Goal: Transaction & Acquisition: Purchase product/service

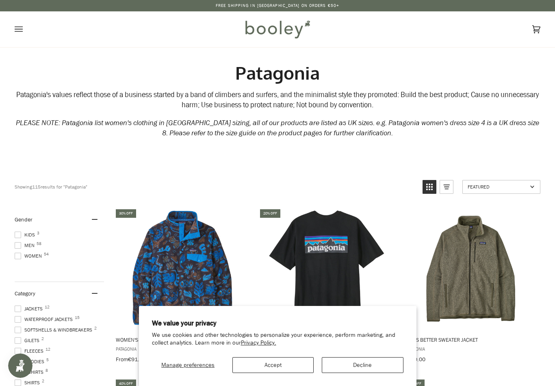
click at [266, 367] on button "Accept" at bounding box center [272, 365] width 81 height 16
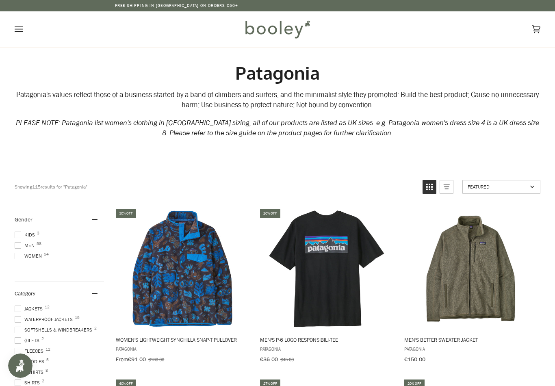
click at [137, 339] on span "Women's Lightweight Synchilla Snap-T Pullover" at bounding box center [182, 339] width 133 height 7
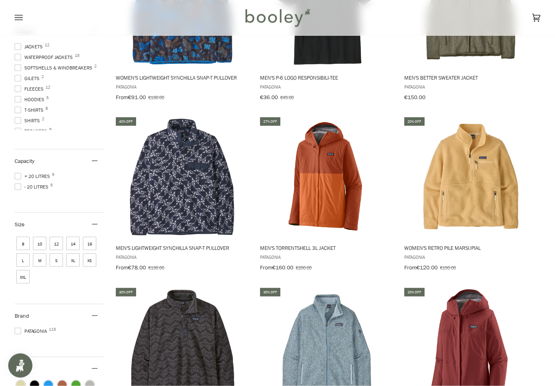
scroll to position [263, 0]
click at [140, 244] on span "Men's Lightweight Synchilla Snap-T Pullover" at bounding box center [182, 247] width 133 height 7
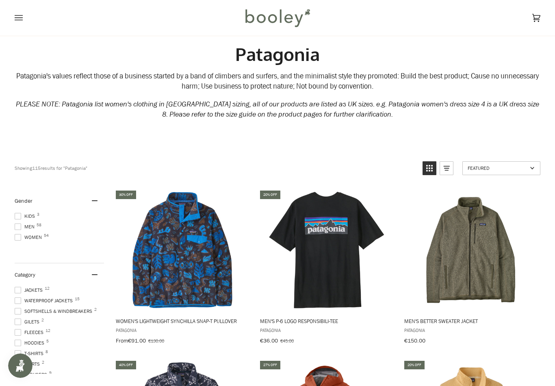
scroll to position [0, 0]
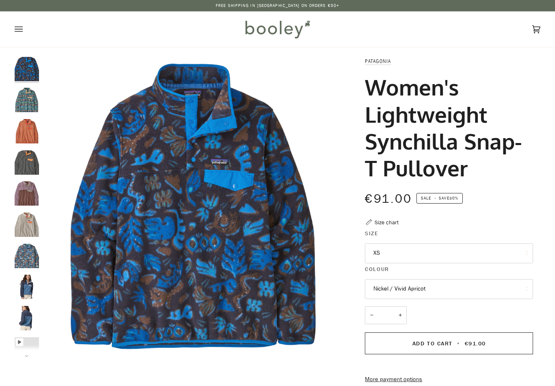
click at [377, 289] on button "Nickel / Vivid Apricot" at bounding box center [449, 289] width 168 height 20
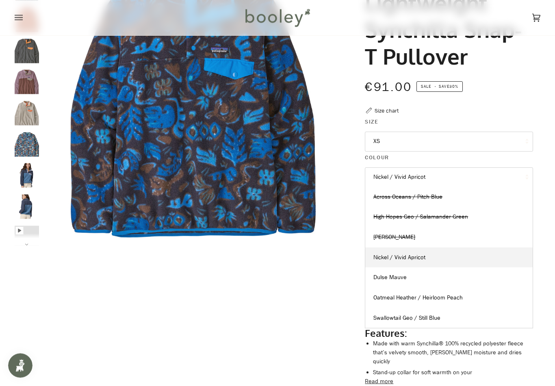
scroll to position [112, 0]
click at [384, 273] on span "Dulse Mauve" at bounding box center [389, 277] width 33 height 8
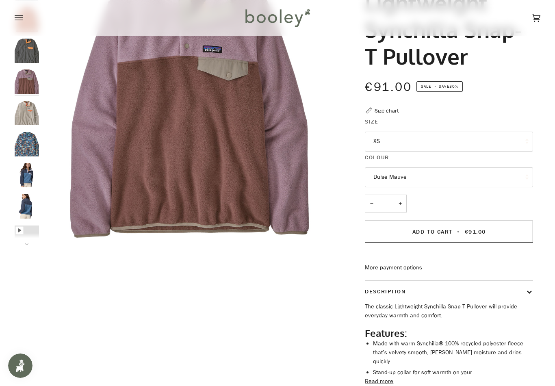
click at [374, 182] on button "Dulse Mauve" at bounding box center [449, 177] width 168 height 20
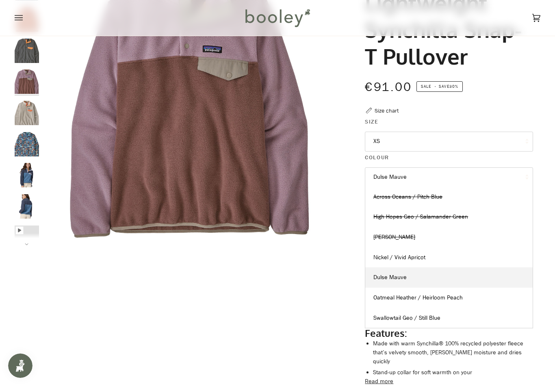
click at [384, 299] on link "Oatmeal Heather / Heirloom Peach" at bounding box center [448, 298] width 167 height 20
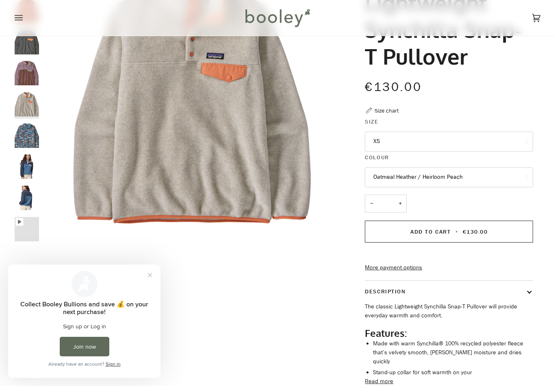
click at [377, 175] on button "Oatmeal Heather / Heirloom Peach" at bounding box center [449, 177] width 168 height 20
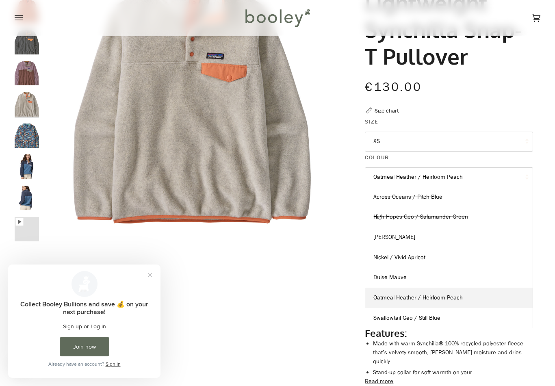
click at [382, 316] on span "Swallowtail Geo / Still Blue" at bounding box center [406, 318] width 67 height 8
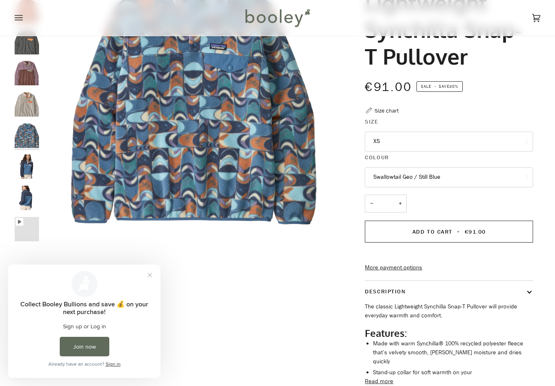
click at [373, 176] on button "Swallowtail Geo / Still Blue" at bounding box center [449, 177] width 168 height 20
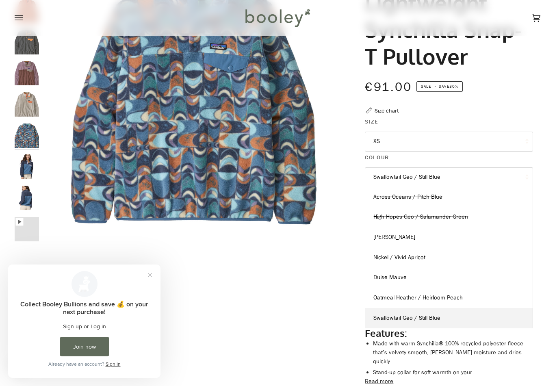
click at [385, 178] on button "Swallowtail Geo / Still Blue" at bounding box center [449, 177] width 168 height 20
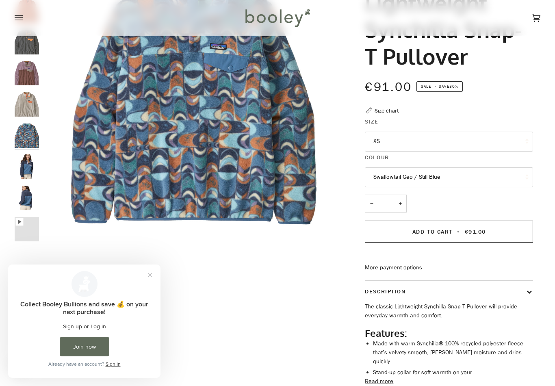
click at [371, 179] on button "Swallowtail Geo / Still Blue" at bounding box center [449, 177] width 168 height 20
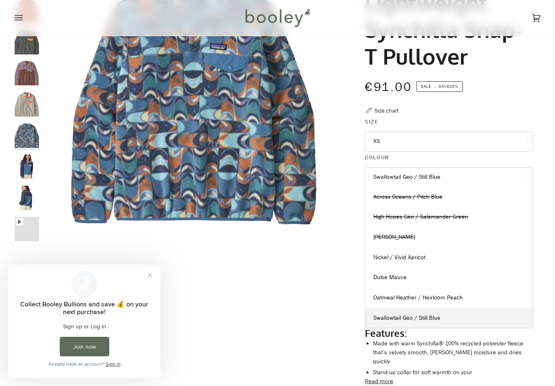
click at [373, 252] on link "Nickel / Vivid Apricot" at bounding box center [448, 257] width 167 height 20
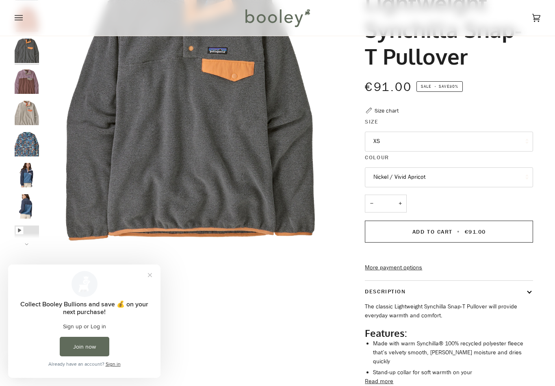
click at [373, 180] on button "Nickel / Vivid Apricot" at bounding box center [449, 177] width 168 height 20
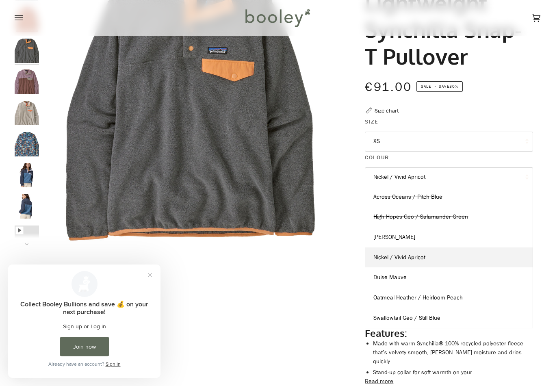
click at [374, 279] on link "Dulse Mauve" at bounding box center [448, 277] width 167 height 20
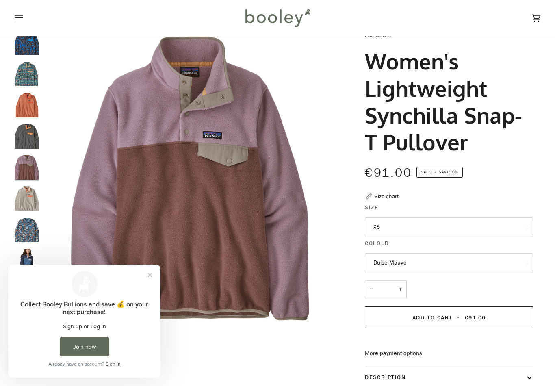
scroll to position [22, 0]
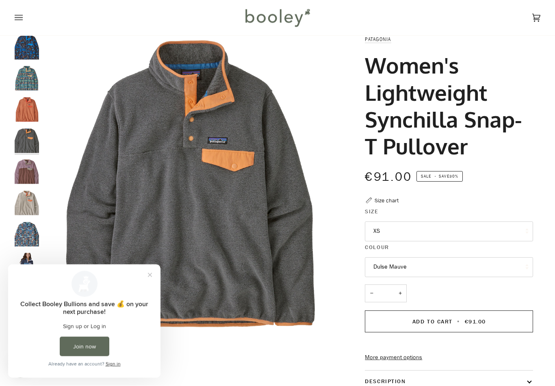
click at [152, 267] on button "Close prompt" at bounding box center [150, 274] width 15 height 15
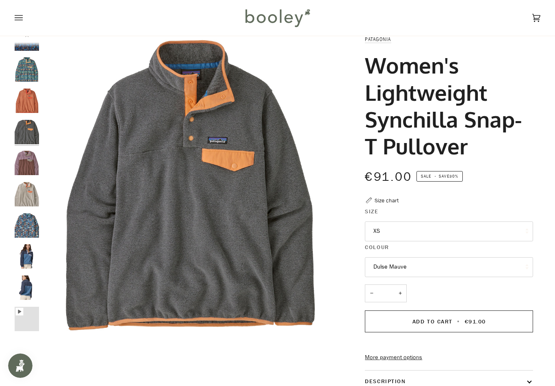
click at [22, 252] on img "Patagonia Women's Light Weight Synchilla Snap-T Pullover Utility Blue - Booley …" at bounding box center [27, 256] width 24 height 24
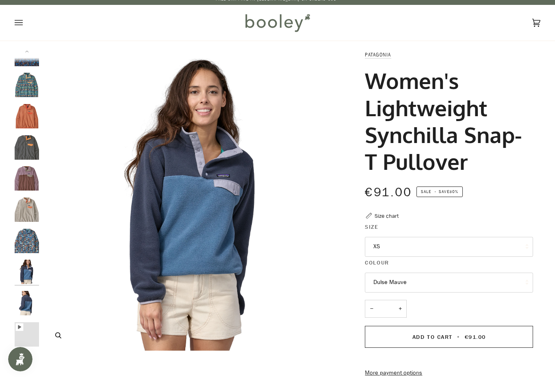
scroll to position [8, 0]
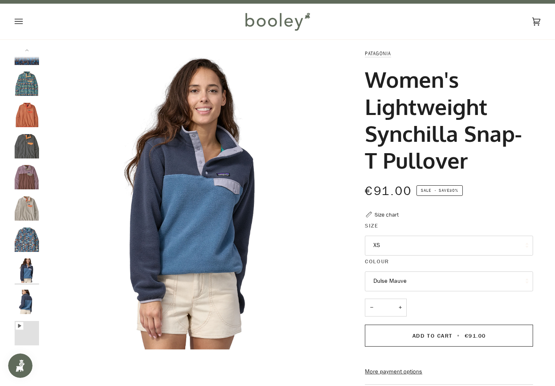
click at [23, 196] on img "Patagonia Women's Lightweight Synchilla Snap-T Pullover Oatmeal Heather / Heirl…" at bounding box center [27, 208] width 24 height 24
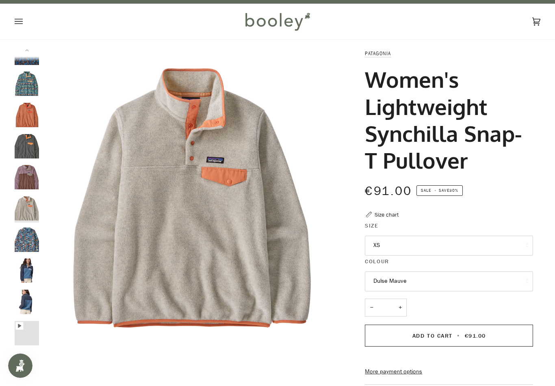
click at [19, 263] on img "Patagonia Women's Light Weight Synchilla Snap-T Pullover Utility Blue - Booley …" at bounding box center [27, 270] width 24 height 24
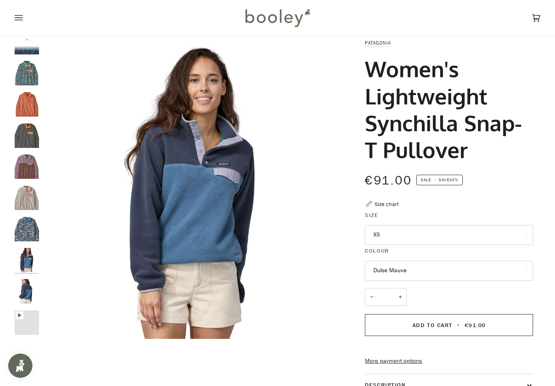
scroll to position [21, 0]
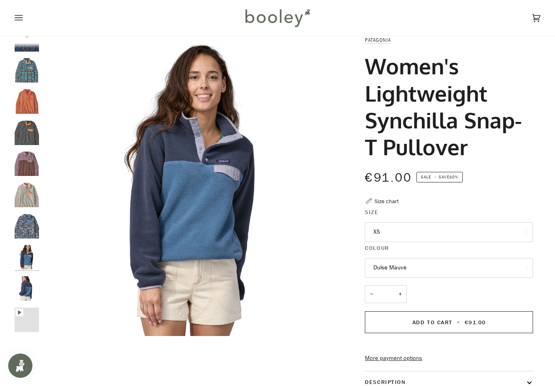
click at [373, 261] on button "Dulse Mauve" at bounding box center [449, 268] width 168 height 20
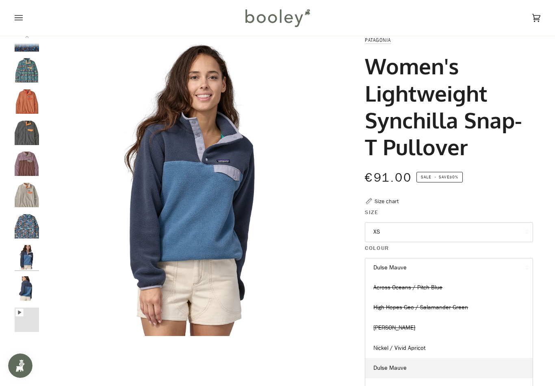
click at [375, 285] on span "Across Oceans / Pitch Blue" at bounding box center [407, 288] width 69 height 8
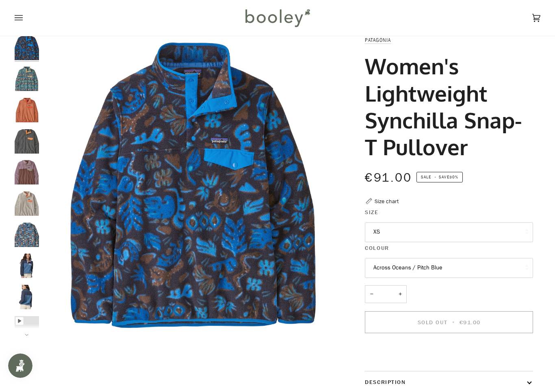
click at [367, 271] on button "Across Oceans / Pitch Blue" at bounding box center [449, 268] width 168 height 20
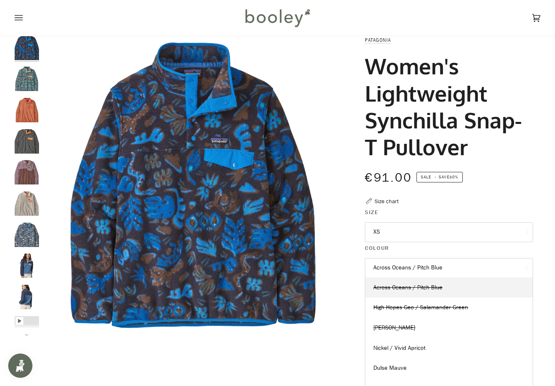
click at [375, 309] on span "High Hopes Geo / Salamander Green" at bounding box center [420, 308] width 95 height 8
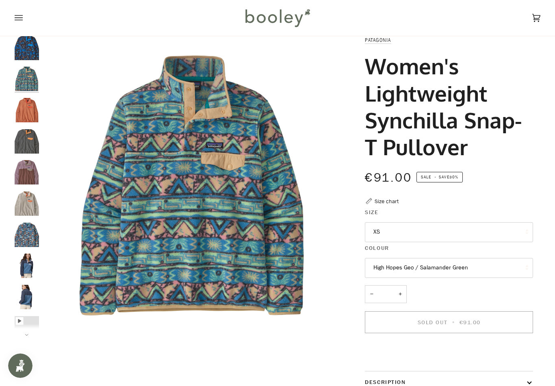
click at [372, 274] on button "High Hopes Geo / Salamander Green" at bounding box center [449, 268] width 168 height 20
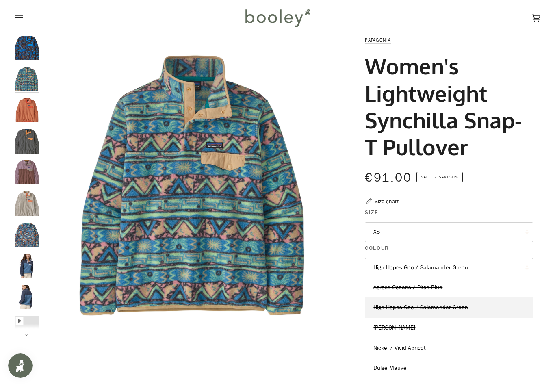
click at [376, 328] on span "[PERSON_NAME]" at bounding box center [394, 328] width 42 height 8
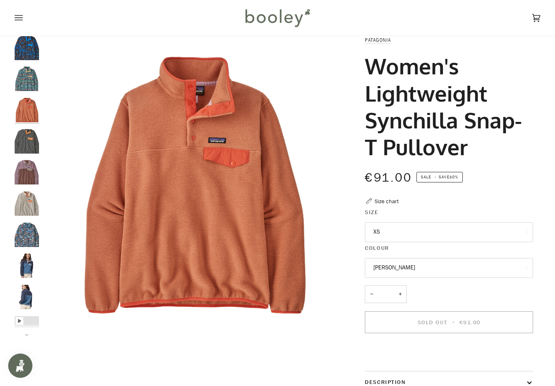
click at [371, 269] on button "[PERSON_NAME]" at bounding box center [449, 268] width 168 height 20
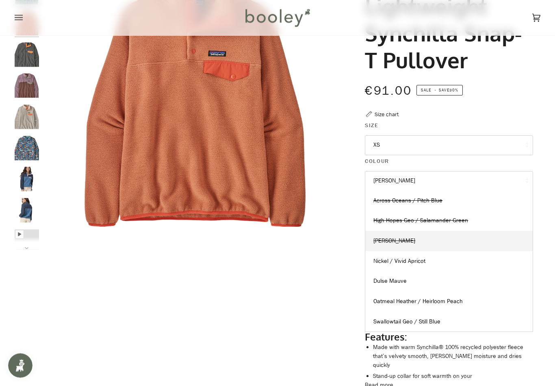
scroll to position [108, 0]
click at [373, 278] on link "Dulse Mauve" at bounding box center [448, 281] width 167 height 20
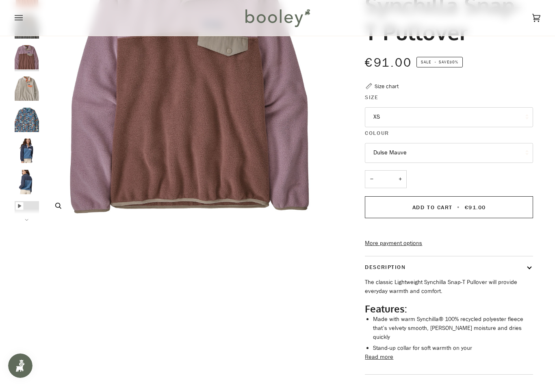
scroll to position [137, 0]
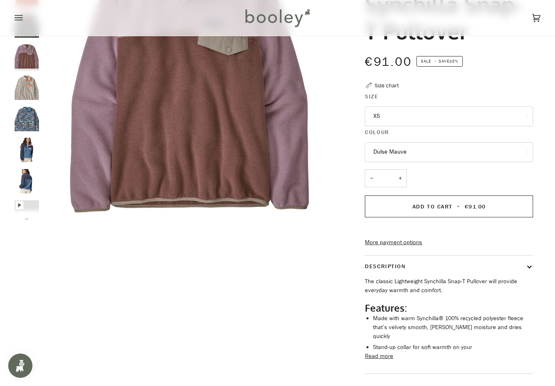
click at [377, 148] on button "Dulse Mauve" at bounding box center [449, 152] width 168 height 20
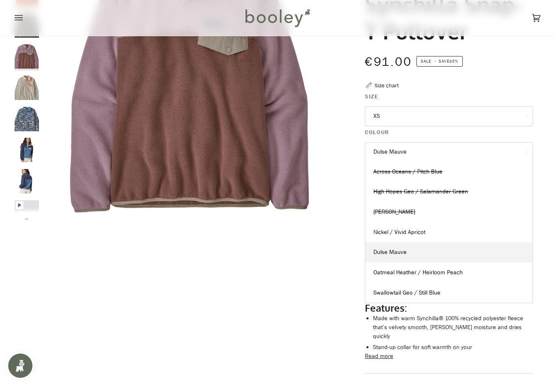
click at [20, 217] on button "Next" at bounding box center [27, 214] width 24 height 12
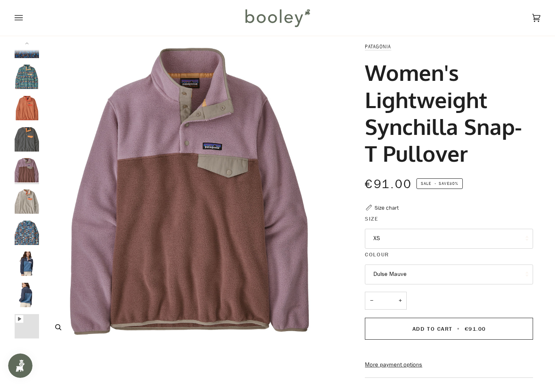
scroll to position [9, 0]
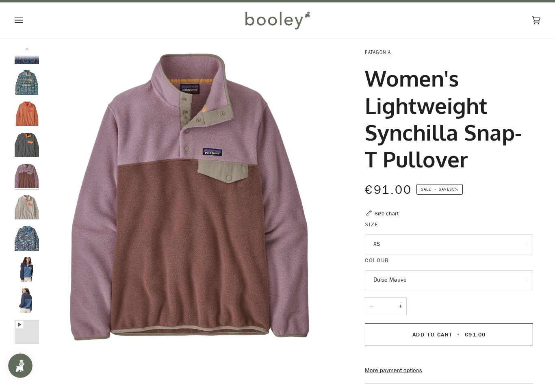
click at [375, 278] on button "Dulse Mauve" at bounding box center [449, 280] width 168 height 20
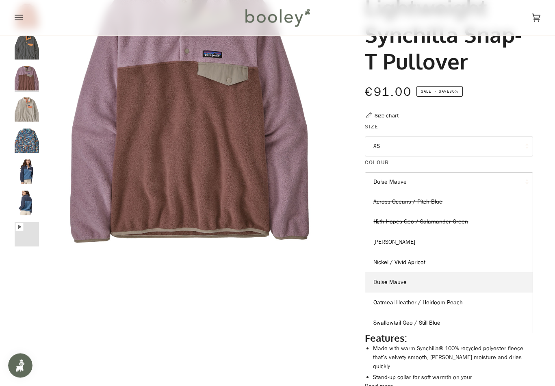
scroll to position [116, 0]
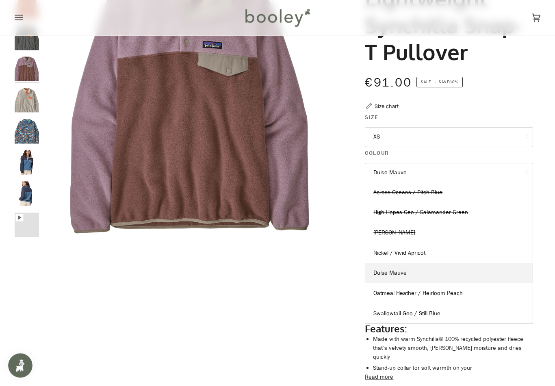
click at [380, 315] on link "Swallowtail Geo / Still Blue" at bounding box center [448, 314] width 167 height 20
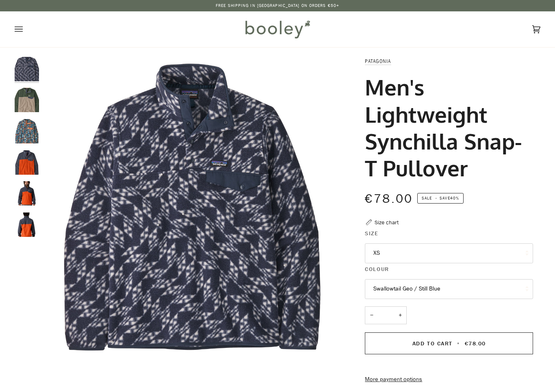
click at [376, 294] on button "Swallowtail Geo / Still Blue" at bounding box center [449, 289] width 168 height 20
